Goal: Task Accomplishment & Management: Manage account settings

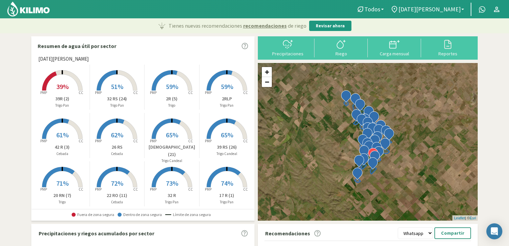
click at [35, 6] on img at bounding box center [29, 9] width 44 height 16
click at [294, 48] on div at bounding box center [287, 44] width 49 height 11
select select "1: Object"
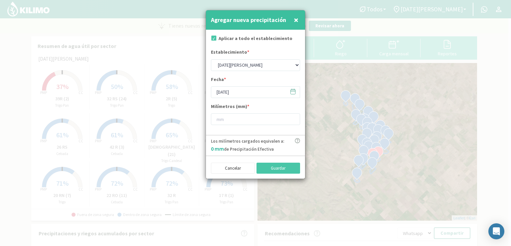
click at [292, 93] on icon at bounding box center [293, 91] width 6 height 6
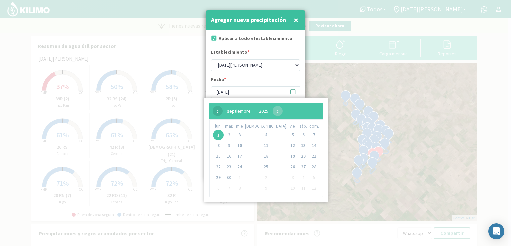
click at [218, 112] on span "‹" at bounding box center [218, 111] width 10 height 10
click at [309, 177] on span "31" at bounding box center [314, 177] width 11 height 11
type input "[DATE]"
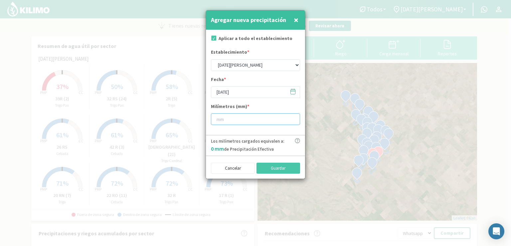
click at [223, 119] on input "number" at bounding box center [255, 119] width 89 height 12
type input "22"
click at [270, 168] on button "Guardar" at bounding box center [279, 167] width 44 height 11
type input "[DATE]"
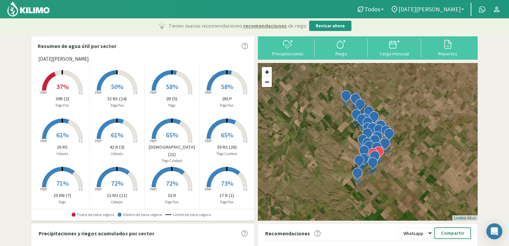
click at [462, 8] on link "[DATE][PERSON_NAME]" at bounding box center [427, 9] width 80 height 13
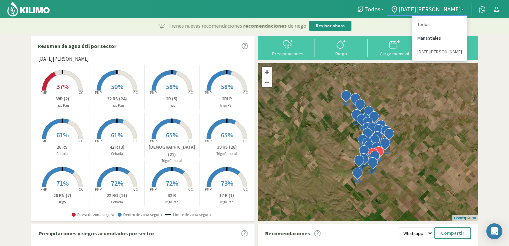
click at [427, 38] on link "Manantiales" at bounding box center [439, 38] width 55 height 14
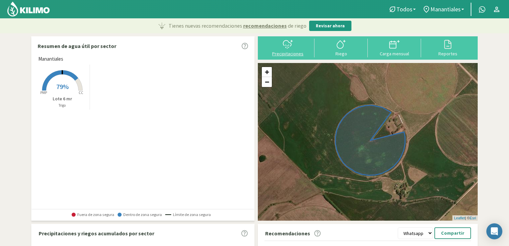
click at [291, 43] on icon at bounding box center [287, 44] width 11 height 11
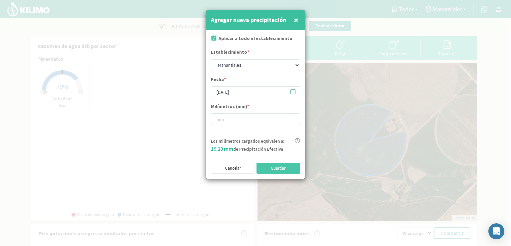
click at [292, 91] on icon at bounding box center [293, 91] width 5 height 0
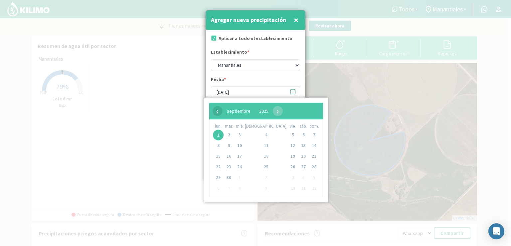
click at [217, 109] on span "‹" at bounding box center [218, 111] width 10 height 10
click at [309, 178] on span "31" at bounding box center [314, 177] width 11 height 11
type input "[DATE]"
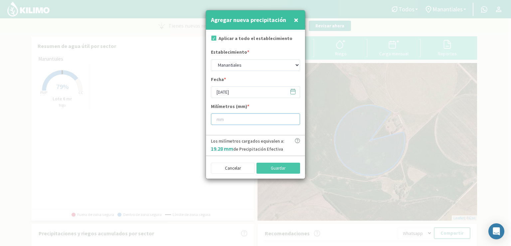
click at [241, 123] on input "number" at bounding box center [255, 119] width 89 height 12
type input "22"
click at [275, 169] on button "Guardar" at bounding box center [279, 167] width 44 height 11
type input "[DATE]"
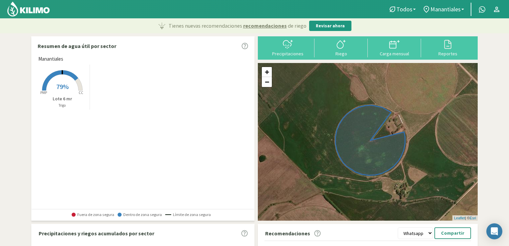
click at [30, 10] on img at bounding box center [29, 9] width 44 height 16
click at [462, 9] on b at bounding box center [462, 9] width 3 height 1
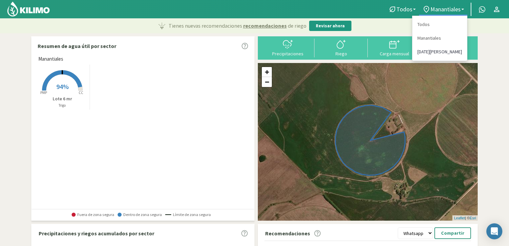
click at [427, 54] on link "[DATE][PERSON_NAME]" at bounding box center [439, 52] width 55 height 14
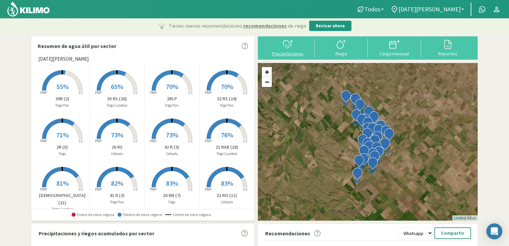
click at [300, 51] on div "Precipitaciones" at bounding box center [287, 53] width 49 height 5
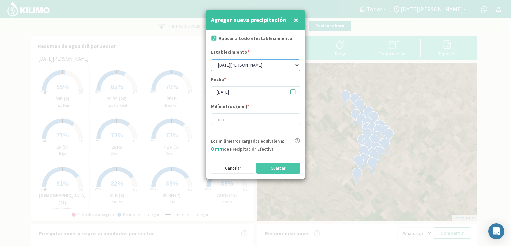
click at [296, 65] on select "Manantiales [DATE][PERSON_NAME]" at bounding box center [255, 65] width 89 height 12
click at [211, 59] on select "Manantiales [DATE][PERSON_NAME]" at bounding box center [255, 65] width 89 height 12
click at [295, 22] on span "×" at bounding box center [296, 19] width 5 height 11
select select "1: Object"
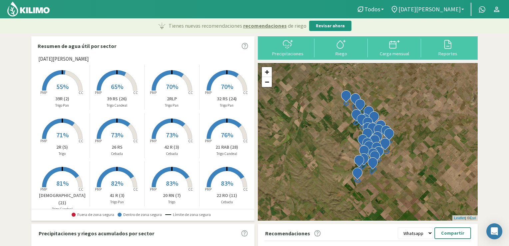
click at [457, 10] on span "[DATE][PERSON_NAME]" at bounding box center [429, 9] width 62 height 7
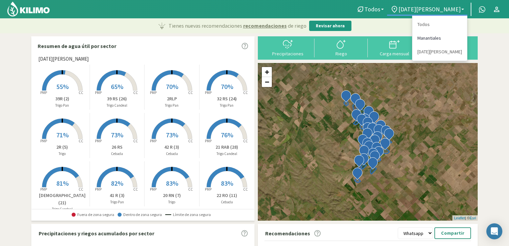
click at [426, 38] on link "Manantiales" at bounding box center [439, 38] width 55 height 14
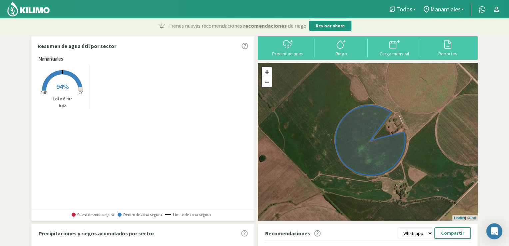
click at [279, 45] on div at bounding box center [287, 44] width 49 height 11
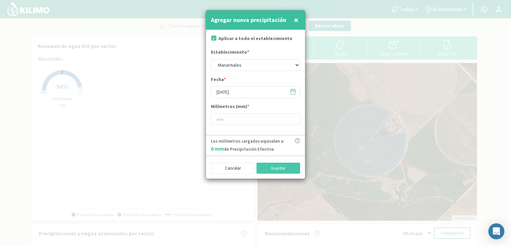
click at [293, 20] on button "×" at bounding box center [296, 19] width 8 height 13
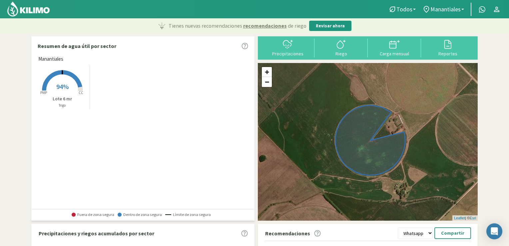
click at [49, 92] on rect at bounding box center [62, 91] width 53 height 53
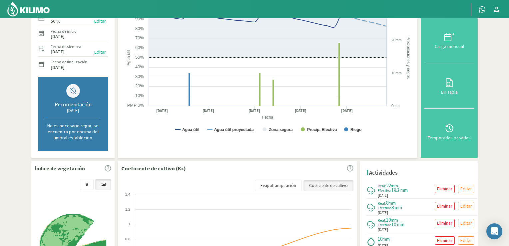
scroll to position [102, 0]
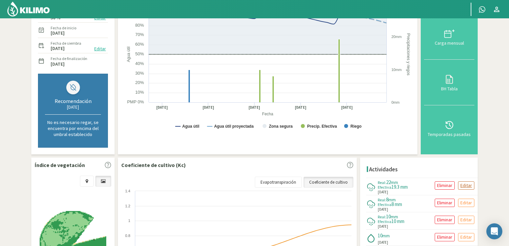
click at [461, 183] on p "Editar" at bounding box center [466, 185] width 12 height 8
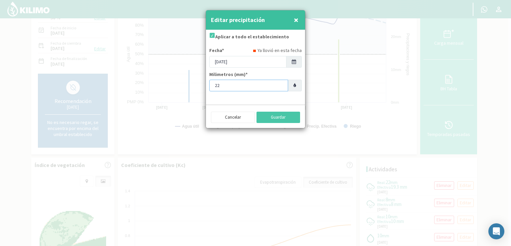
click at [232, 87] on input "22" at bounding box center [248, 86] width 79 height 12
type input "2"
type input "38"
click at [276, 116] on button "Guardar" at bounding box center [279, 117] width 44 height 11
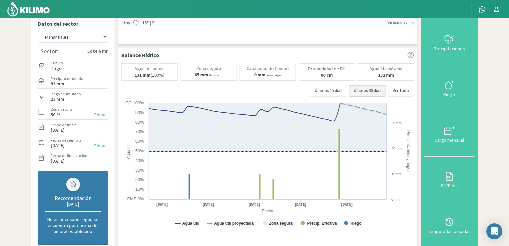
scroll to position [0, 0]
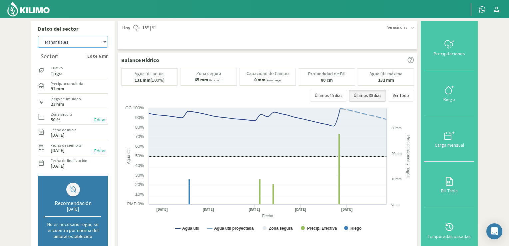
click at [104, 42] on select "Manantiales [DATE][PERSON_NAME]" at bounding box center [73, 42] width 70 height 12
click at [38, 36] on select "Manantiales [DATE][PERSON_NAME]" at bounding box center [73, 42] width 70 height 12
select select "3: Object"
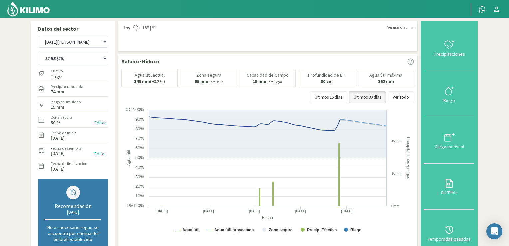
click at [28, 8] on img at bounding box center [29, 9] width 44 height 16
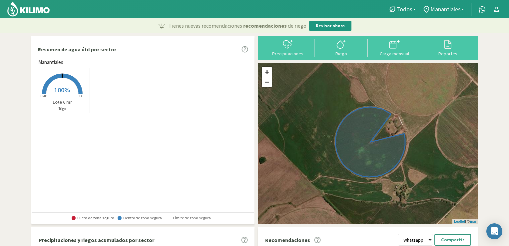
click at [463, 8] on link "Manantiales" at bounding box center [443, 9] width 48 height 13
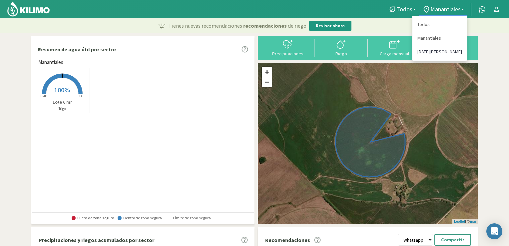
click at [435, 50] on link "[DATE][PERSON_NAME]" at bounding box center [439, 52] width 55 height 14
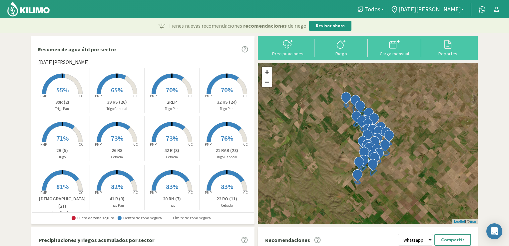
click at [33, 11] on img at bounding box center [29, 9] width 44 height 16
